Goal: Find specific page/section: Find specific page/section

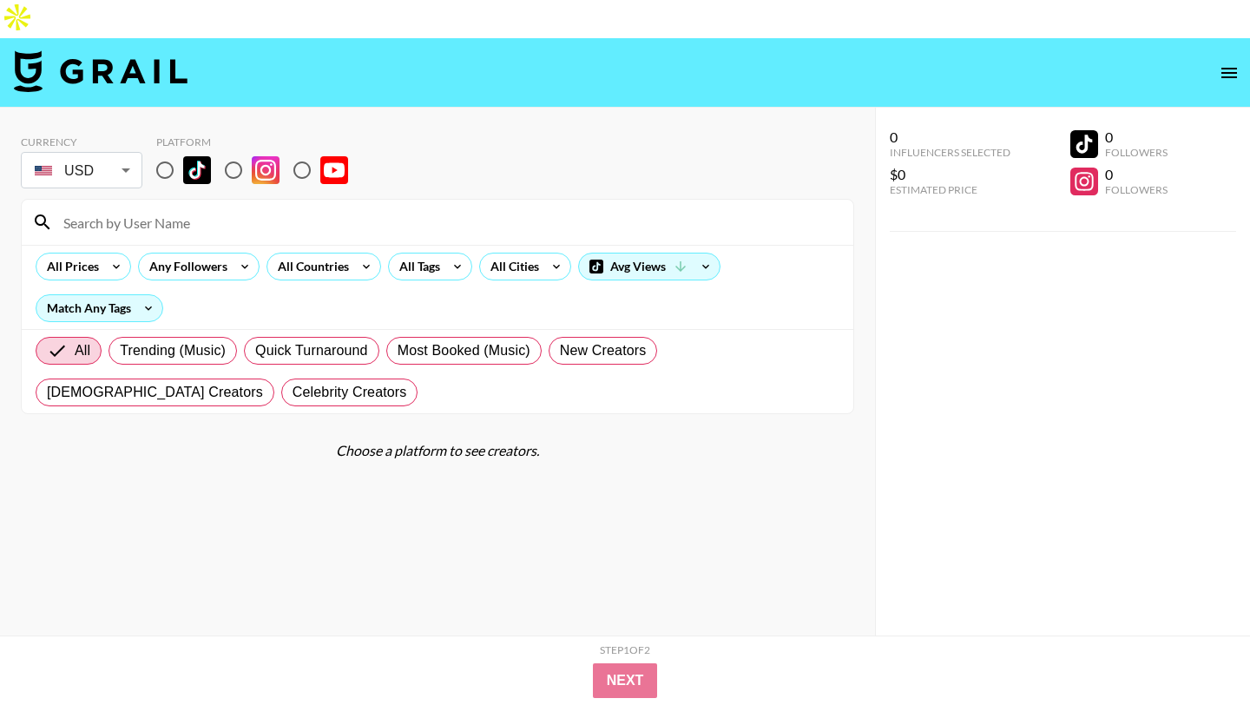
click at [235, 152] on input "radio" at bounding box center [233, 170] width 36 height 36
radio input "true"
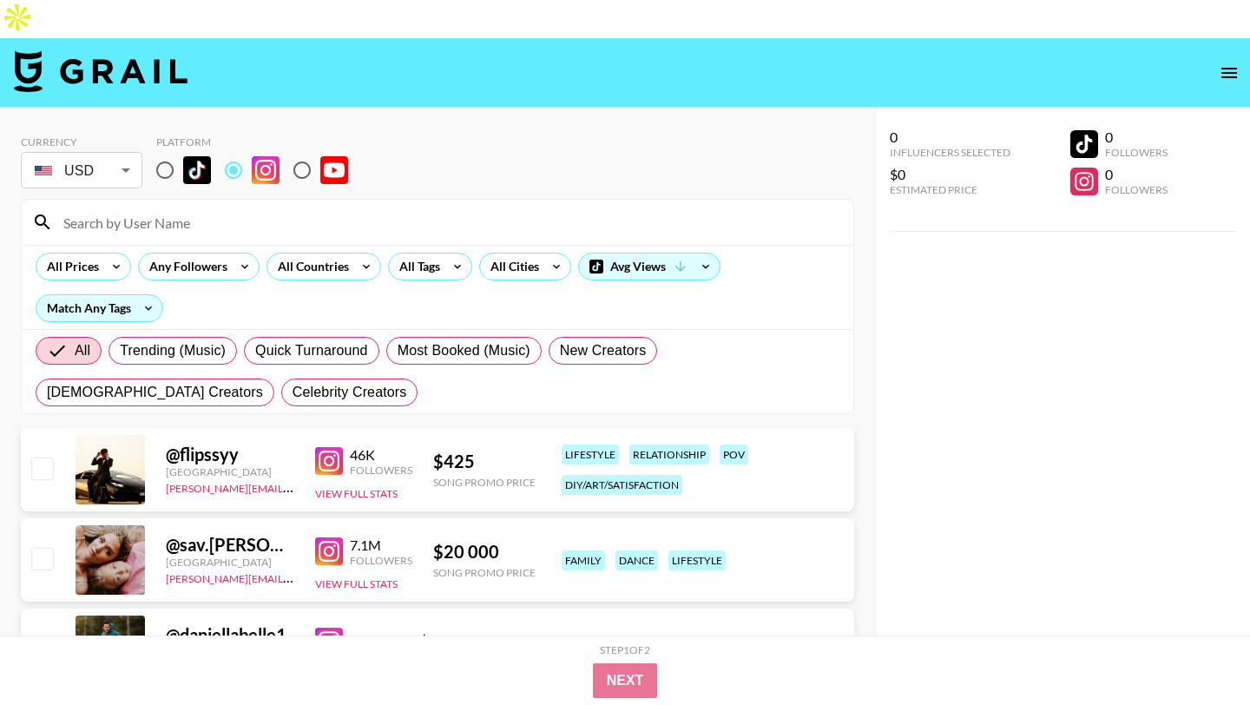
click at [235, 200] on div at bounding box center [438, 222] width 832 height 45
click at [235, 208] on input at bounding box center [448, 222] width 790 height 28
paste input "lylabiggs_"
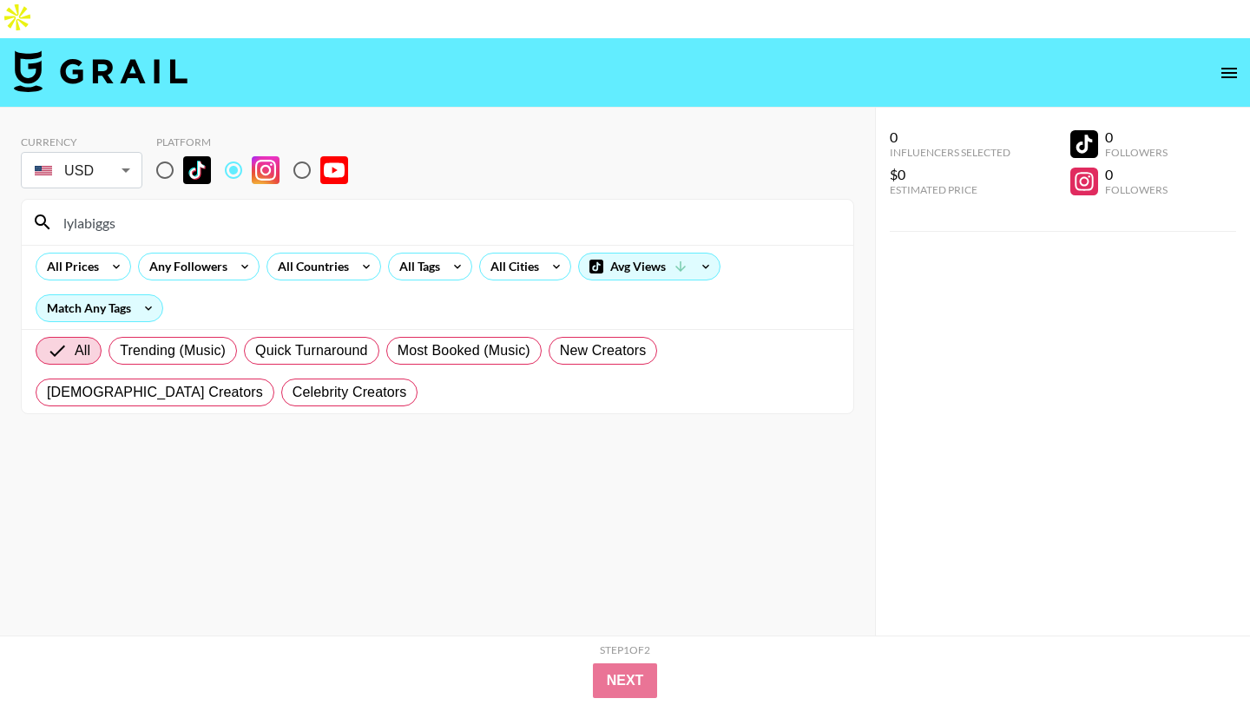
click at [471, 135] on div "Currency USD USD ​ Platform" at bounding box center [438, 163] width 834 height 56
click at [327, 208] on input "lylabiggs" at bounding box center [448, 222] width 790 height 28
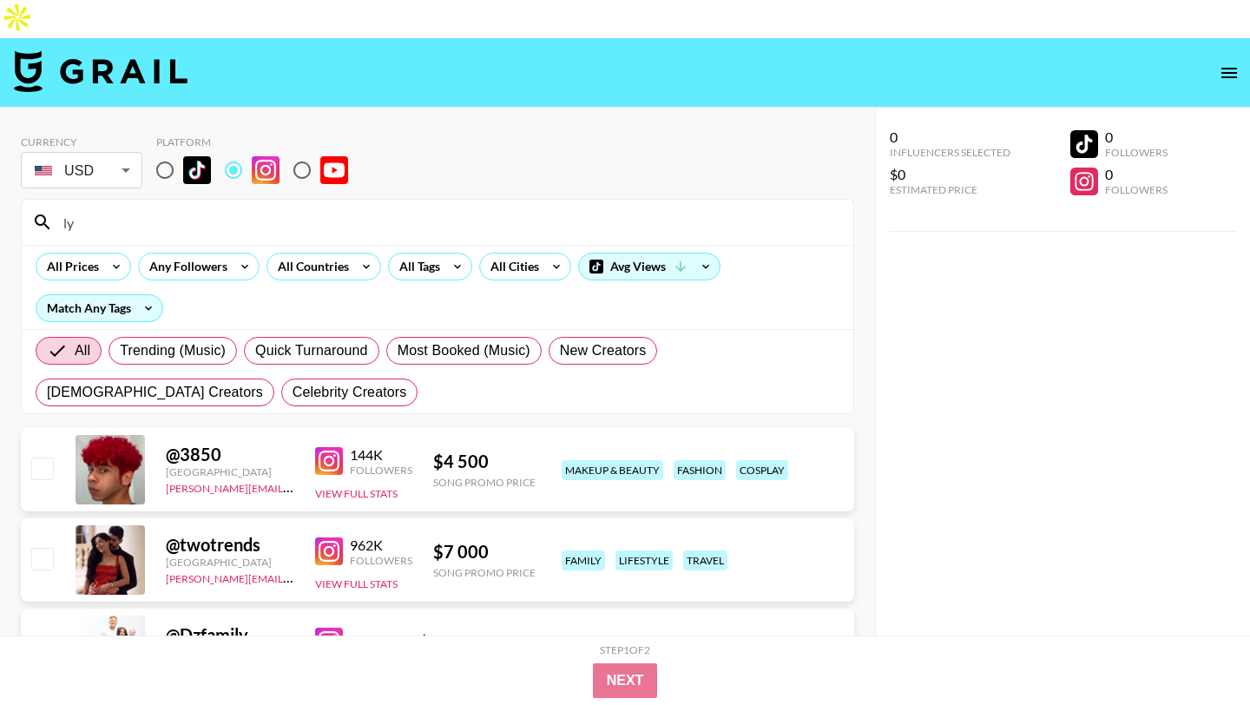
type input "l"
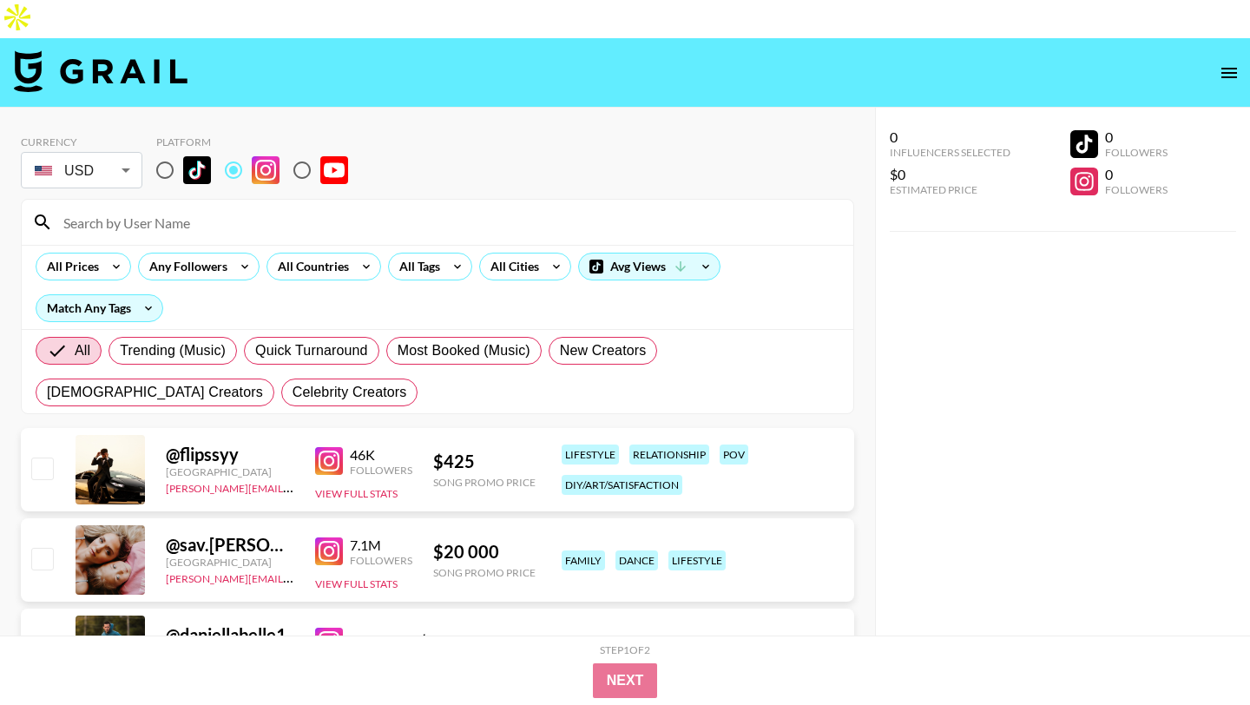
paste input "summer outfits narrative"
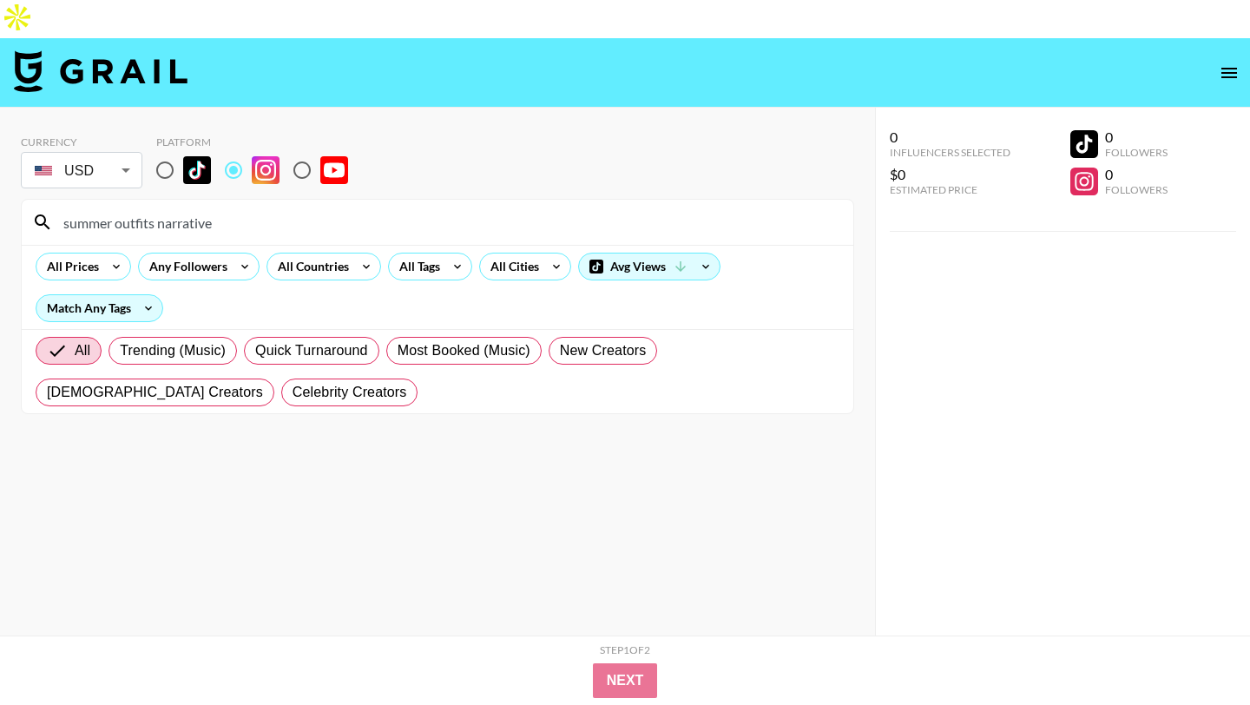
type input "summer outfits narrative"
click at [264, 208] on input "summer outfits narrative" at bounding box center [448, 222] width 790 height 28
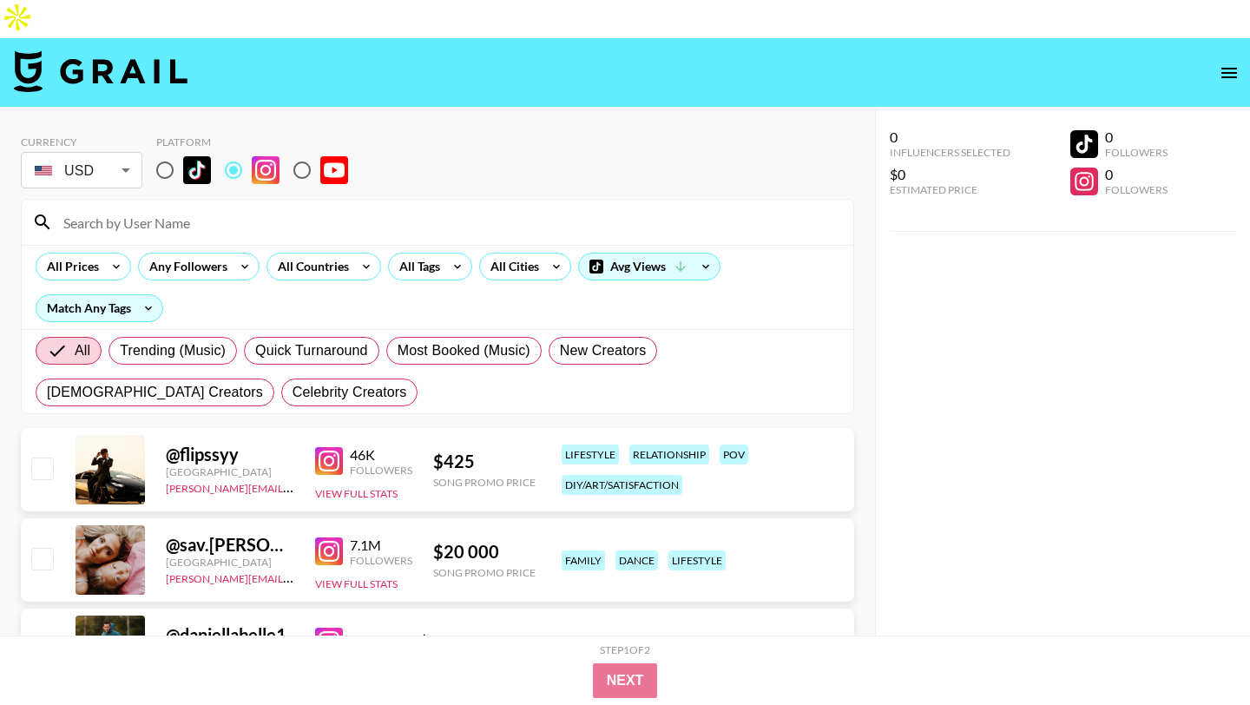
paste input "lylabiggs_"
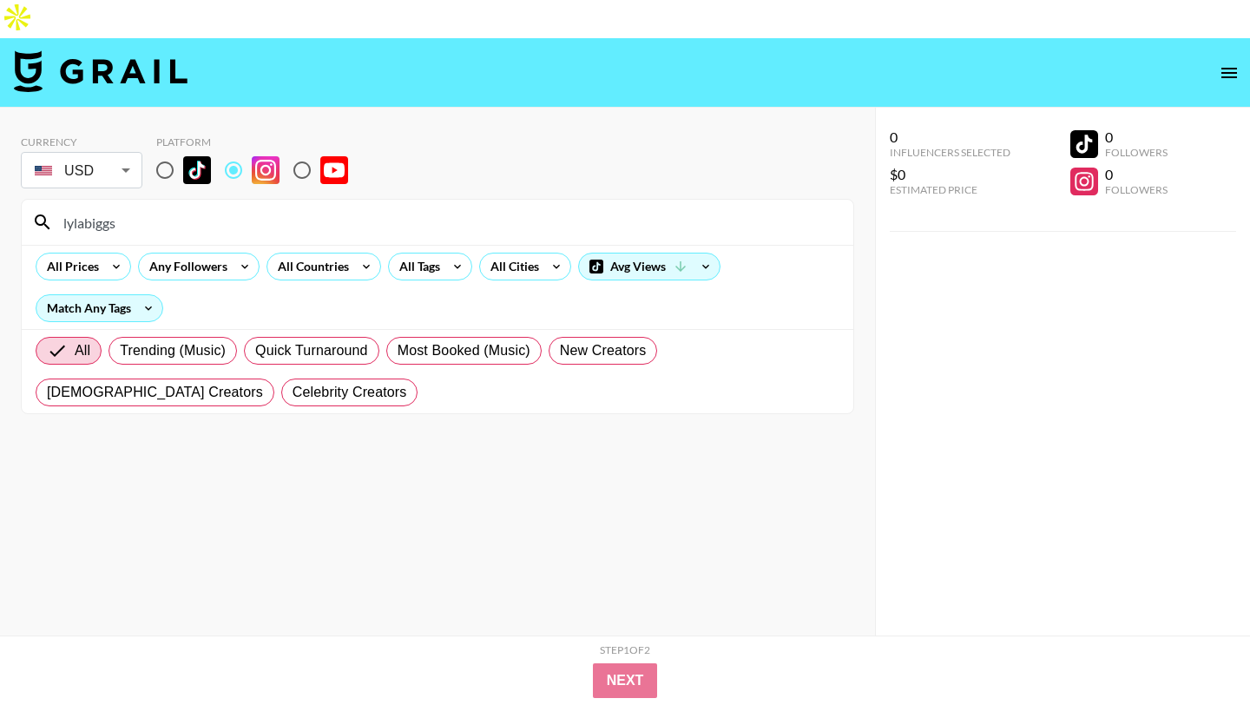
type input "lylabiggs"
click at [162, 152] on input "radio" at bounding box center [165, 170] width 36 height 36
radio input "true"
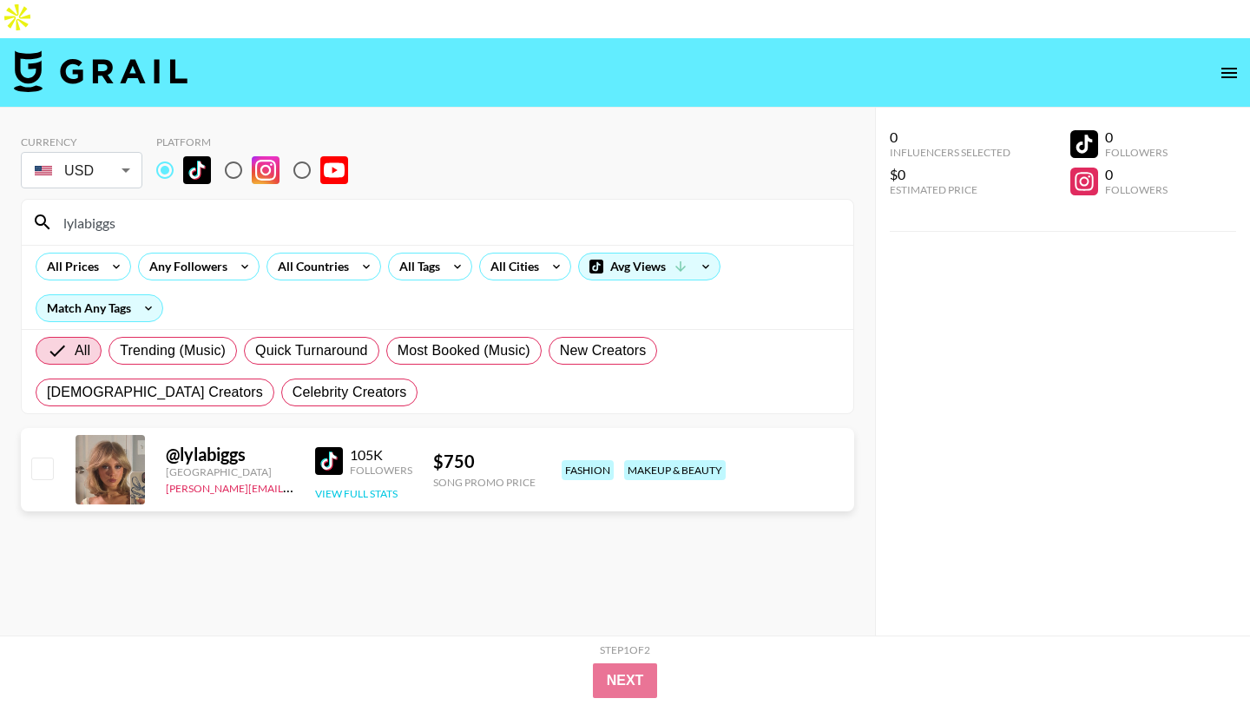
click at [343, 487] on button "View Full Stats" at bounding box center [356, 493] width 82 height 13
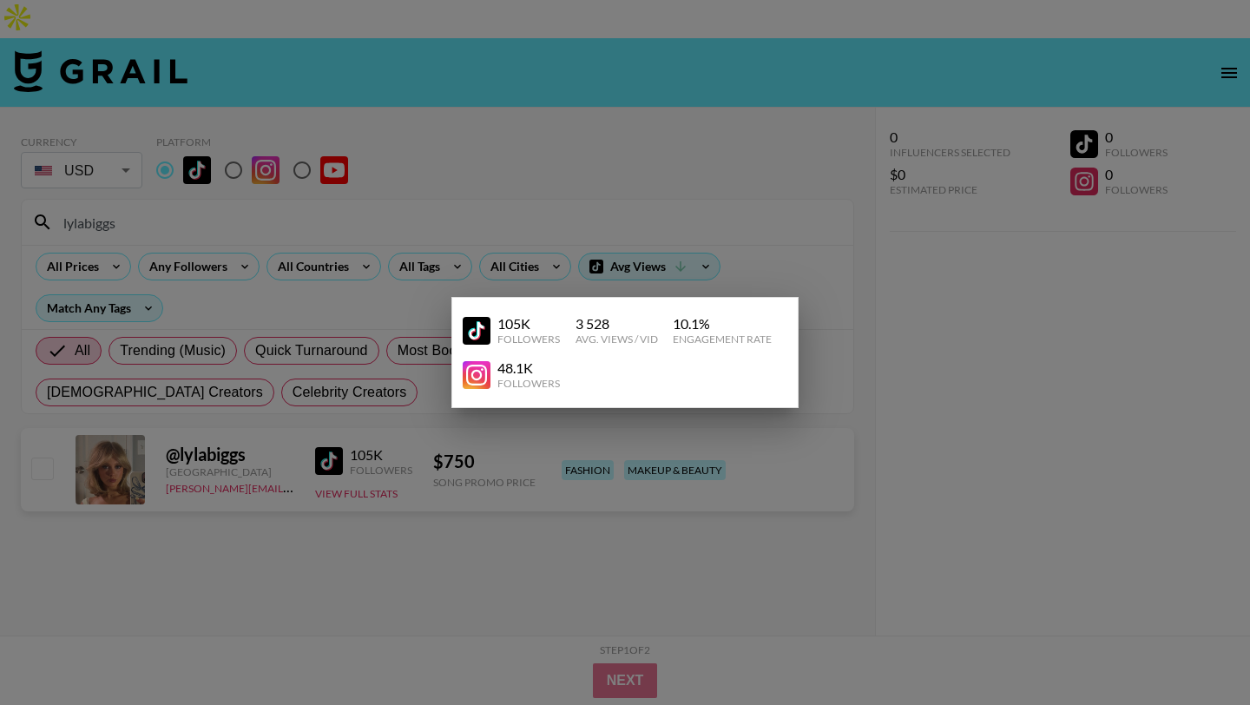
click at [486, 373] on img at bounding box center [477, 375] width 28 height 28
click at [486, 558] on div at bounding box center [625, 352] width 1250 height 705
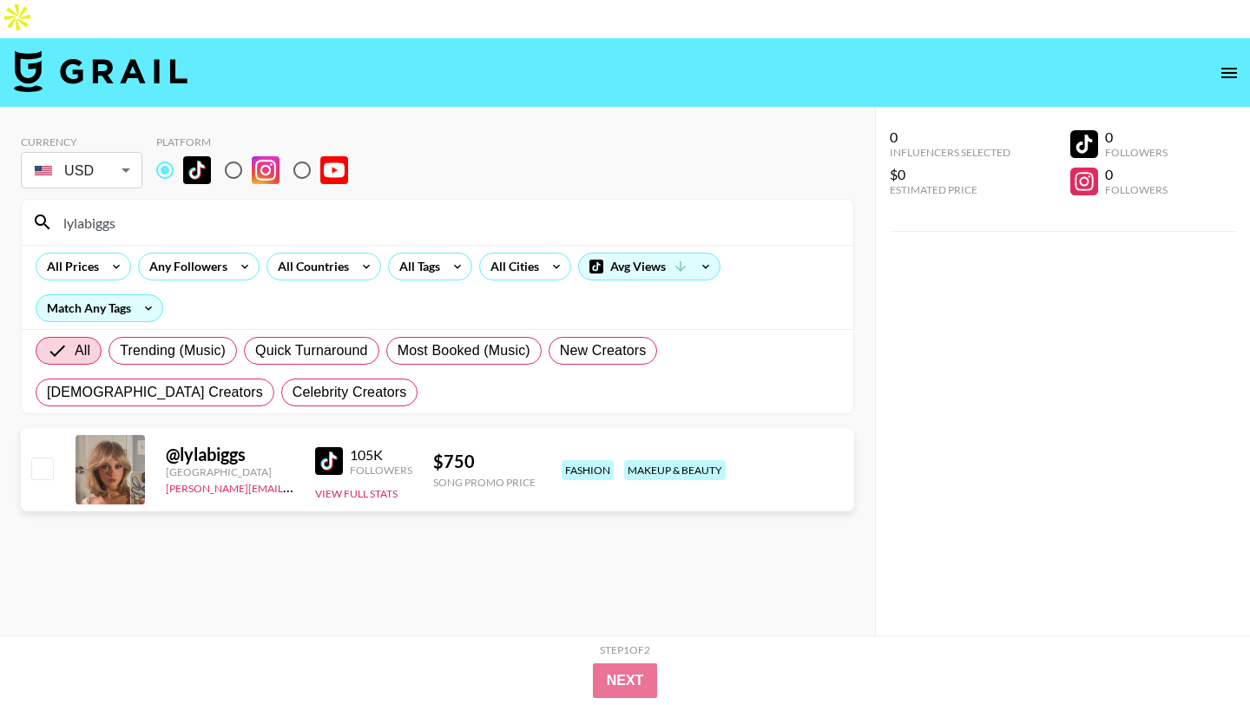
click at [238, 152] on input "radio" at bounding box center [233, 170] width 36 height 36
radio input "true"
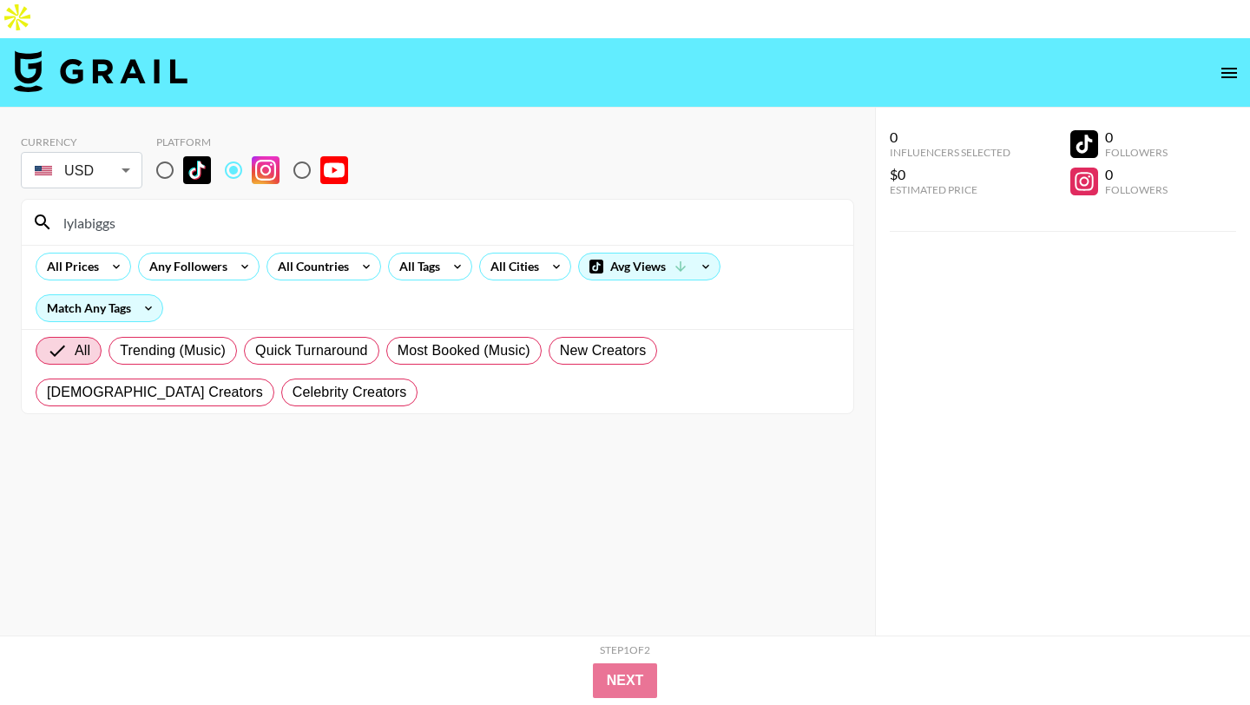
click at [167, 152] on input "radio" at bounding box center [165, 170] width 36 height 36
radio input "true"
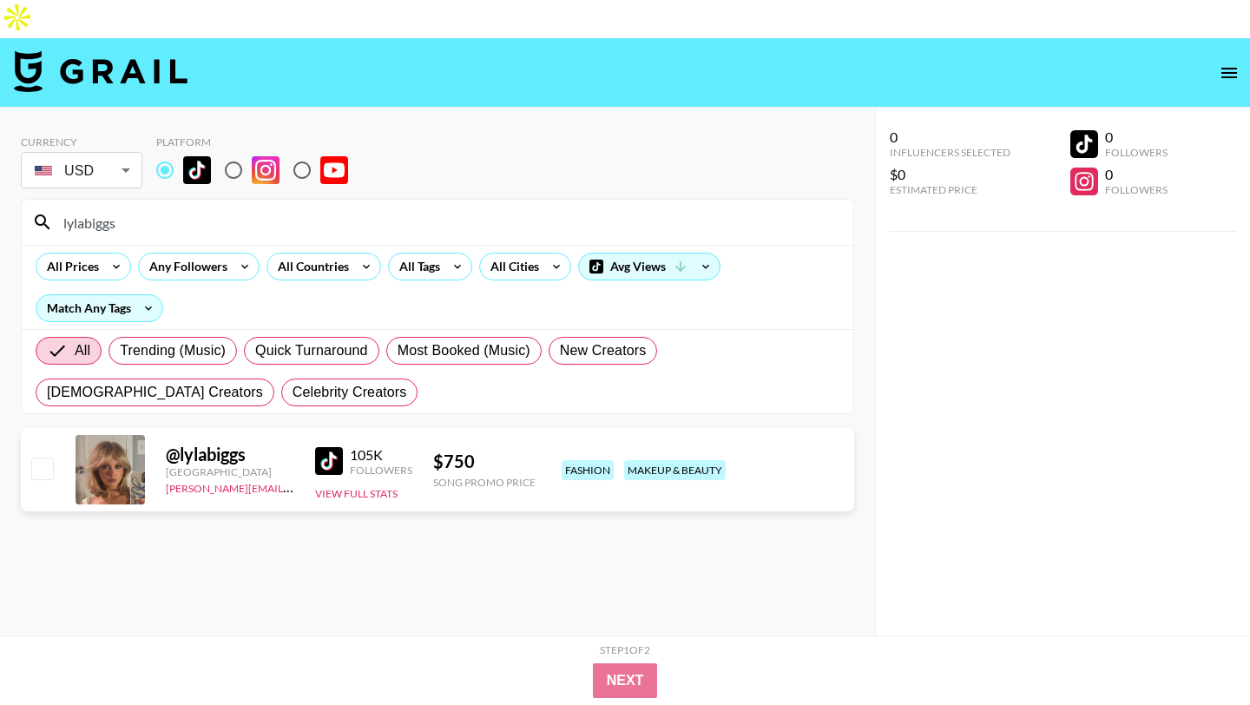
click at [328, 447] on img at bounding box center [329, 461] width 28 height 28
